Goal: Check status: Check status

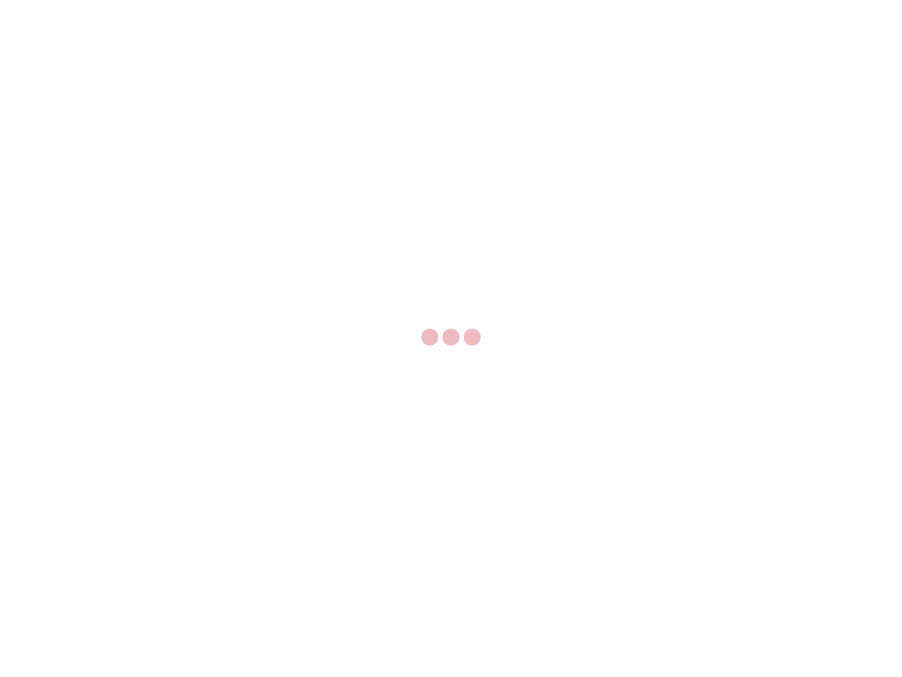
select select "US"
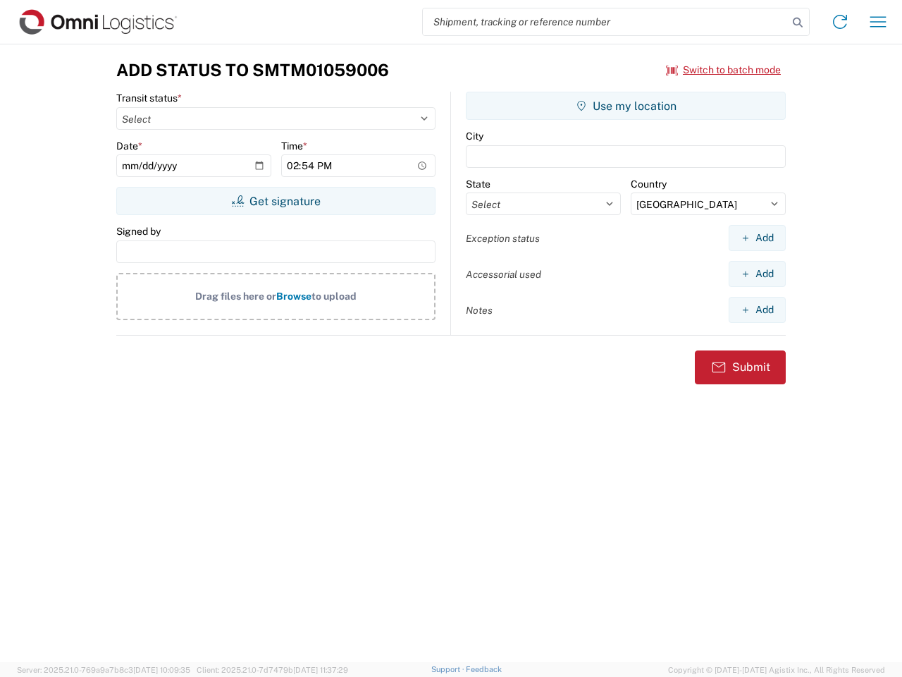
click at [605, 22] on input "search" at bounding box center [605, 21] width 365 height 27
click at [798, 23] on icon at bounding box center [798, 23] width 20 height 20
click at [840, 22] on icon at bounding box center [840, 22] width 23 height 23
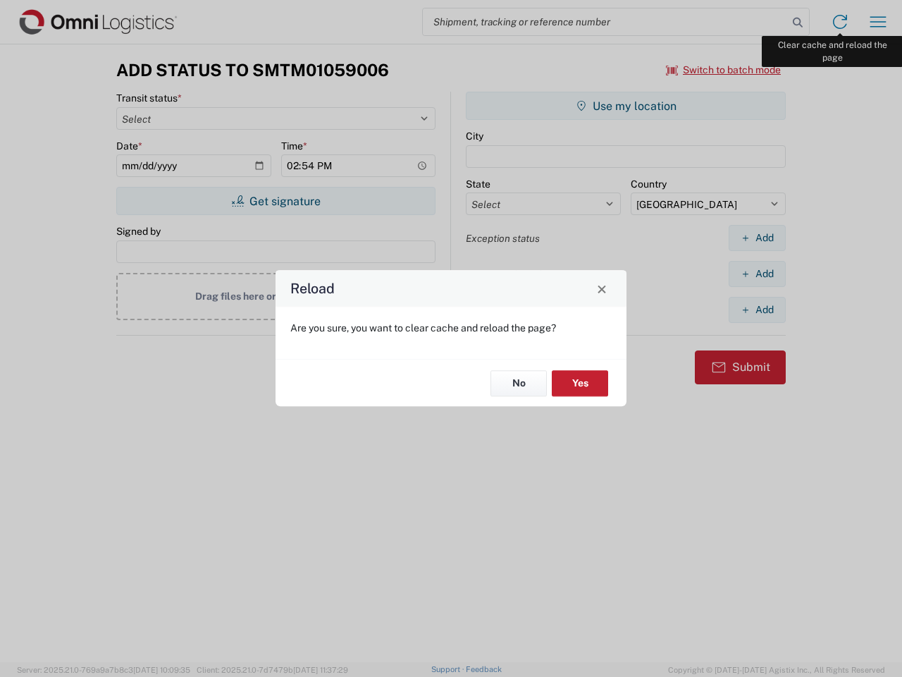
click at [878, 22] on div "Reload Are you sure, you want to clear cache and reload the page? No Yes" at bounding box center [451, 338] width 902 height 677
click at [724, 70] on div "Reload Are you sure, you want to clear cache and reload the page? No Yes" at bounding box center [451, 338] width 902 height 677
click at [276, 201] on div "Reload Are you sure, you want to clear cache and reload the page? No Yes" at bounding box center [451, 338] width 902 height 677
click at [626, 106] on div "Reload Are you sure, you want to clear cache and reload the page? No Yes" at bounding box center [451, 338] width 902 height 677
click at [757, 238] on div "Reload Are you sure, you want to clear cache and reload the page? No Yes" at bounding box center [451, 338] width 902 height 677
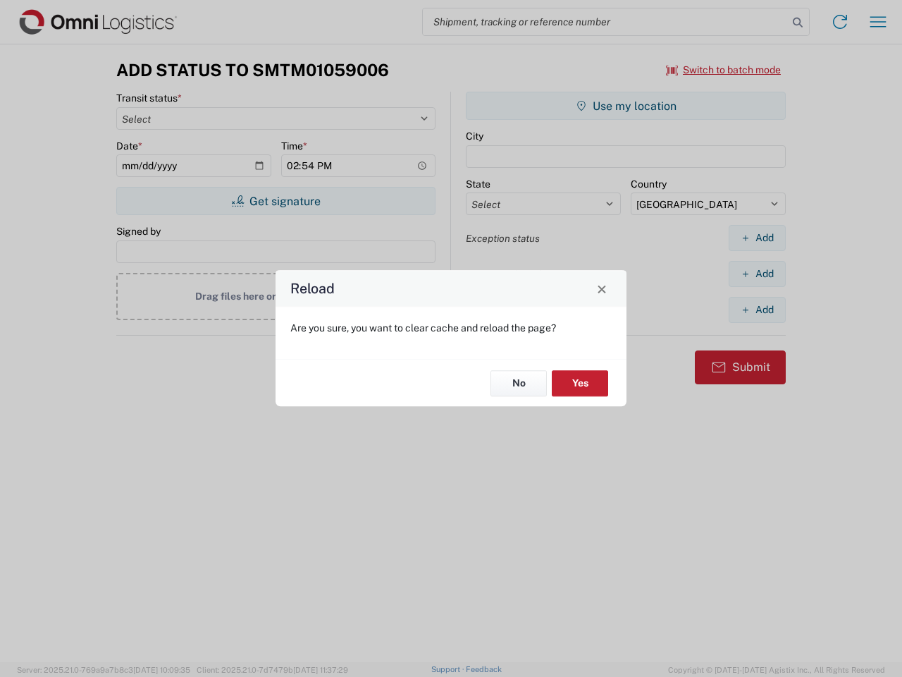
click at [757, 273] on div "Reload Are you sure, you want to clear cache and reload the page? No Yes" at bounding box center [451, 338] width 902 height 677
click at [757, 309] on div "Reload Are you sure, you want to clear cache and reload the page? No Yes" at bounding box center [451, 338] width 902 height 677
